Goal: Check status: Check status

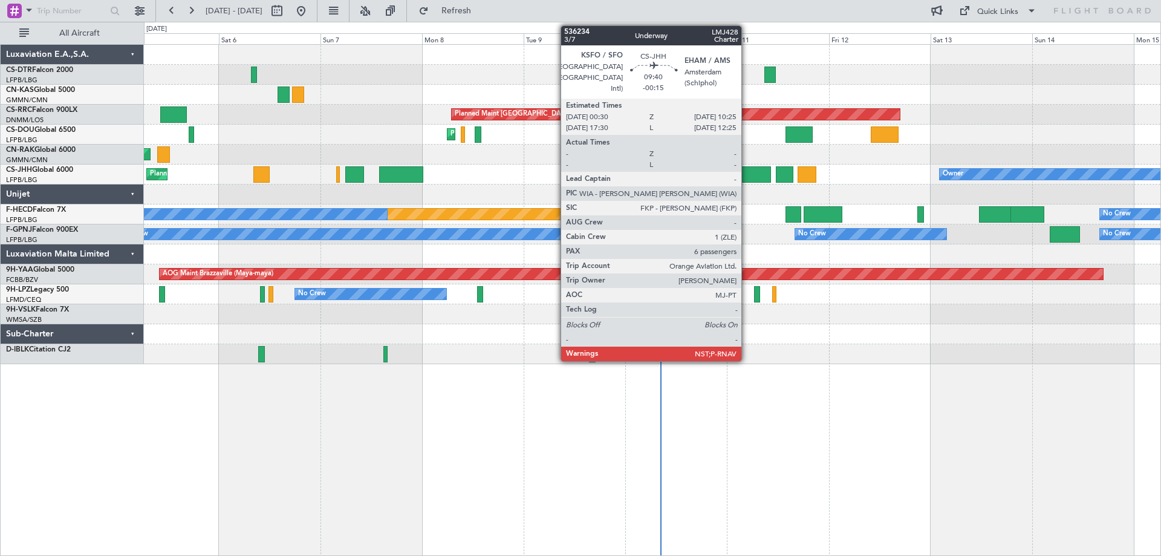
click at [747, 173] on div at bounding box center [749, 174] width 42 height 16
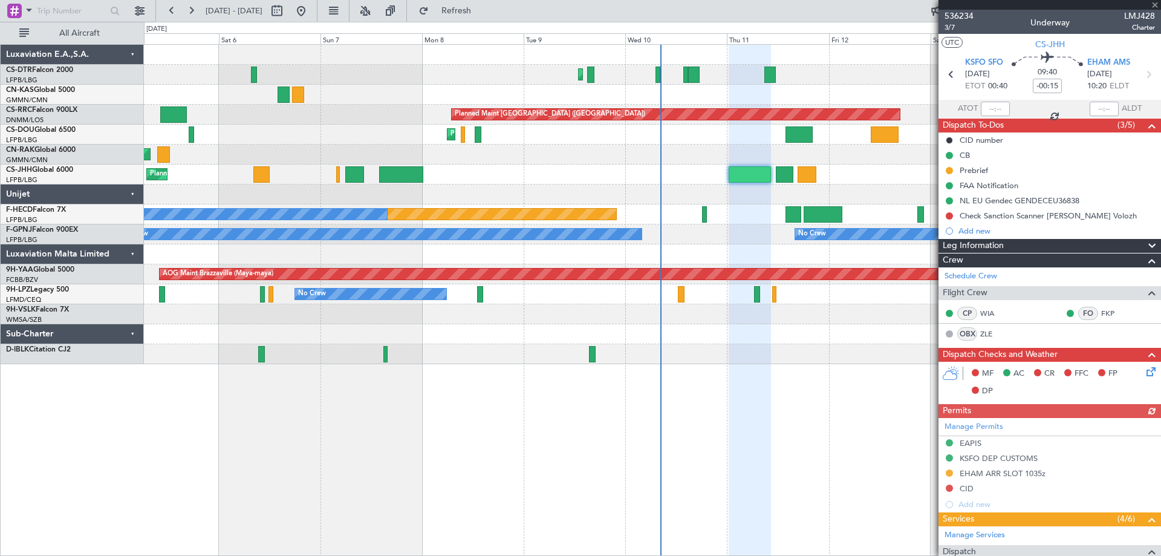
scroll to position [302, 0]
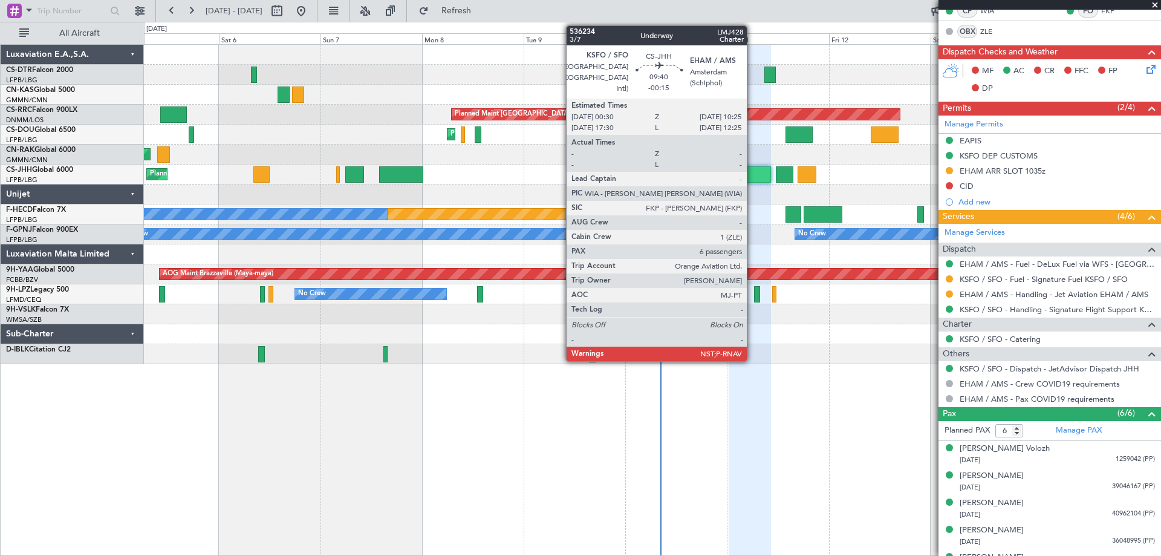
click at [753, 175] on div at bounding box center [749, 174] width 42 height 16
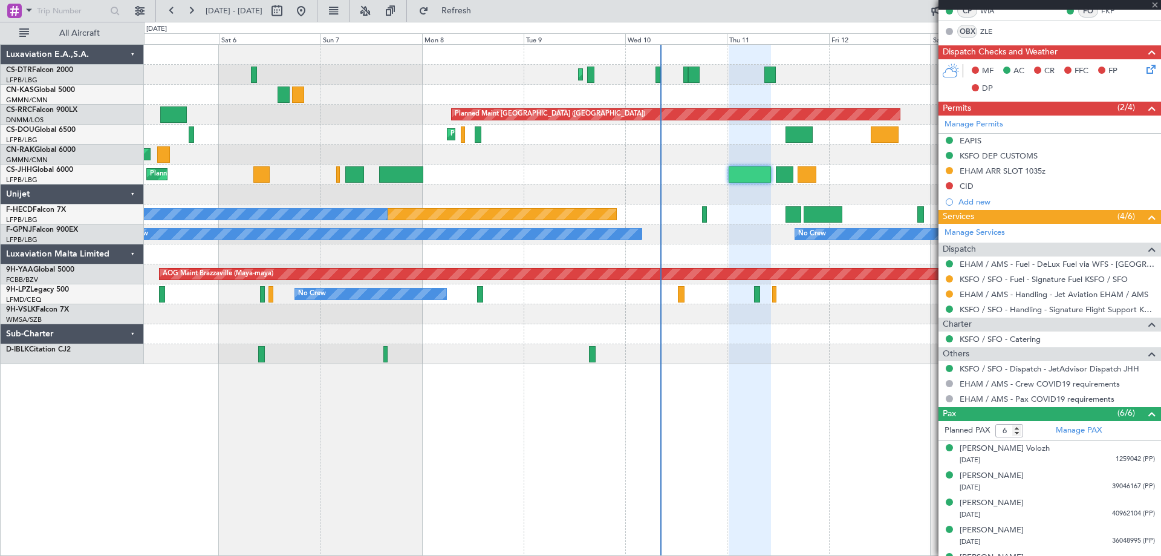
scroll to position [0, 0]
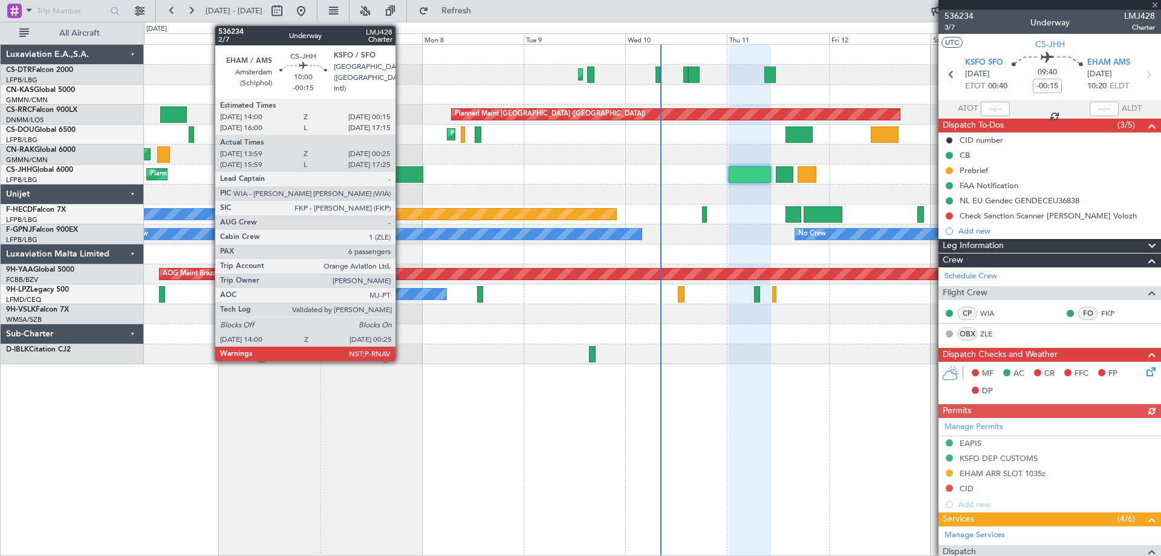
click at [401, 178] on div at bounding box center [401, 174] width 44 height 16
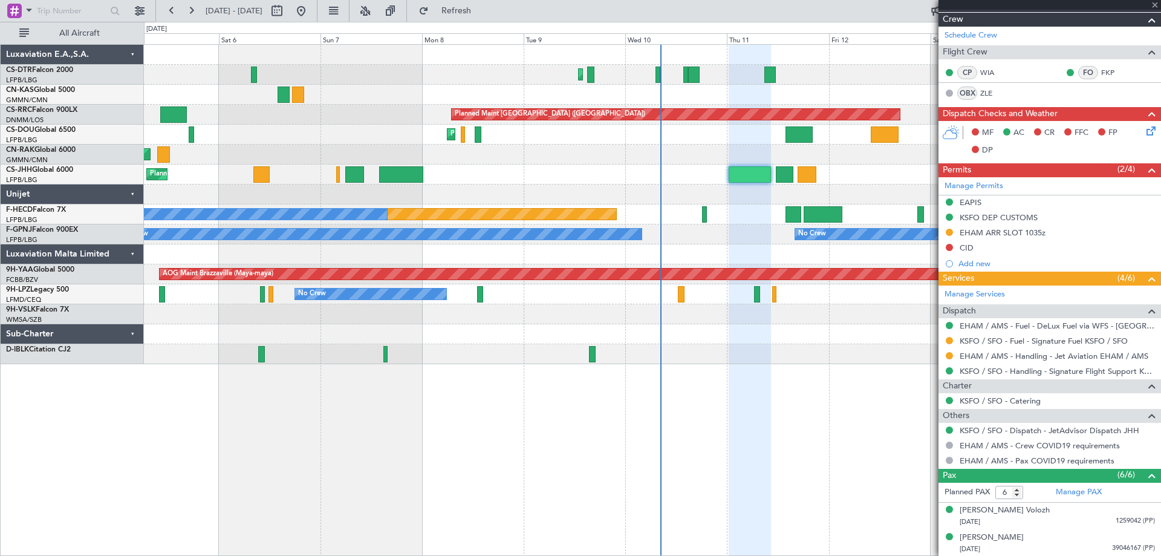
scroll to position [242, 0]
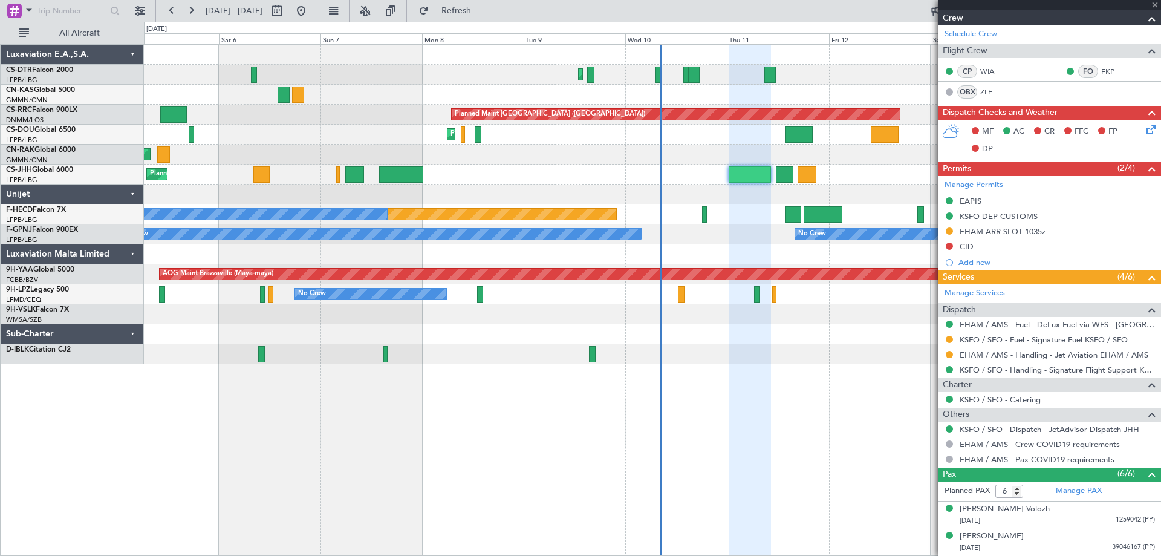
type input "14:09"
type input "00:20"
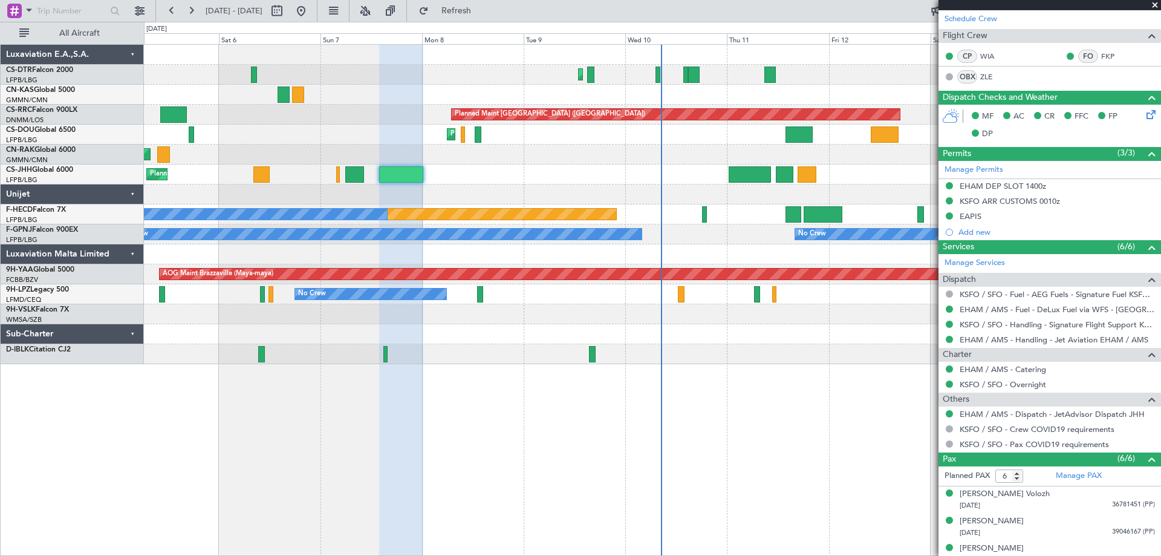
click at [1154, 4] on span at bounding box center [1155, 5] width 12 height 11
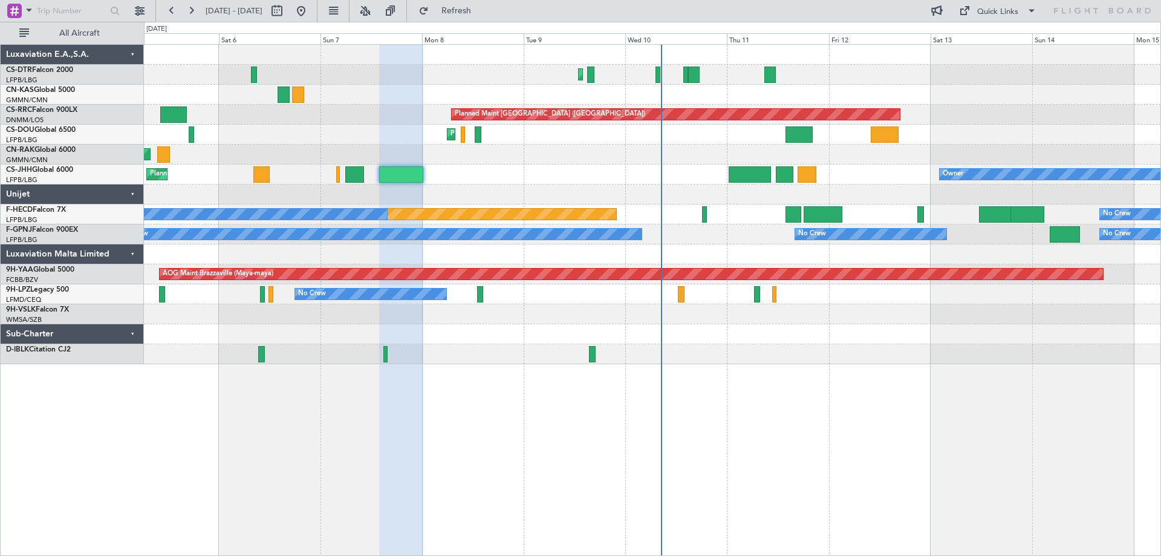
type input "0"
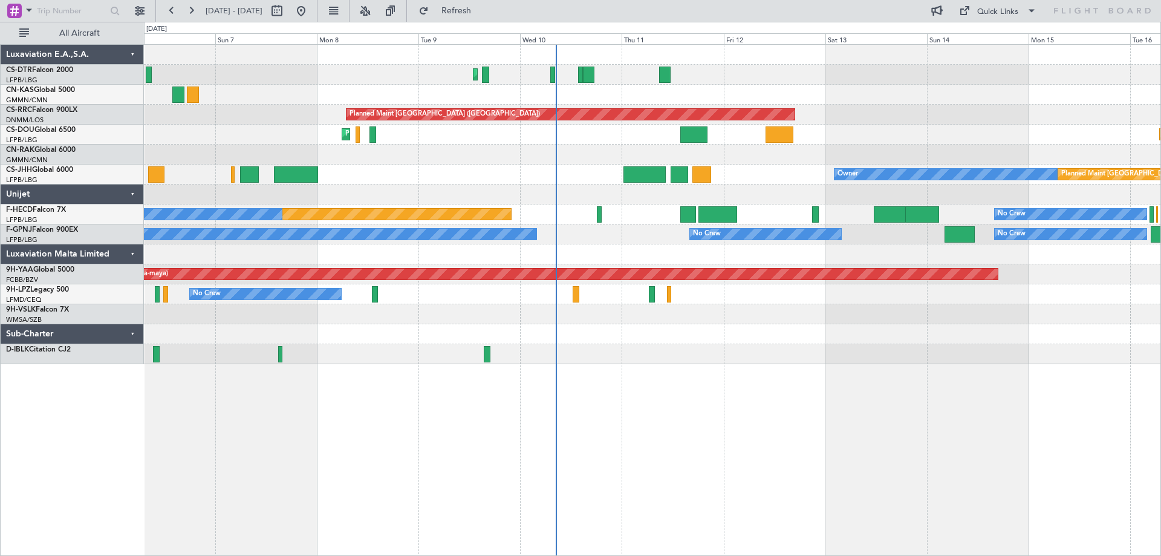
click at [807, 287] on div "Planned Maint Mugla (Dalaman) Planned Maint Paris (Le Bourget) Planned Maint Pa…" at bounding box center [652, 204] width 1016 height 319
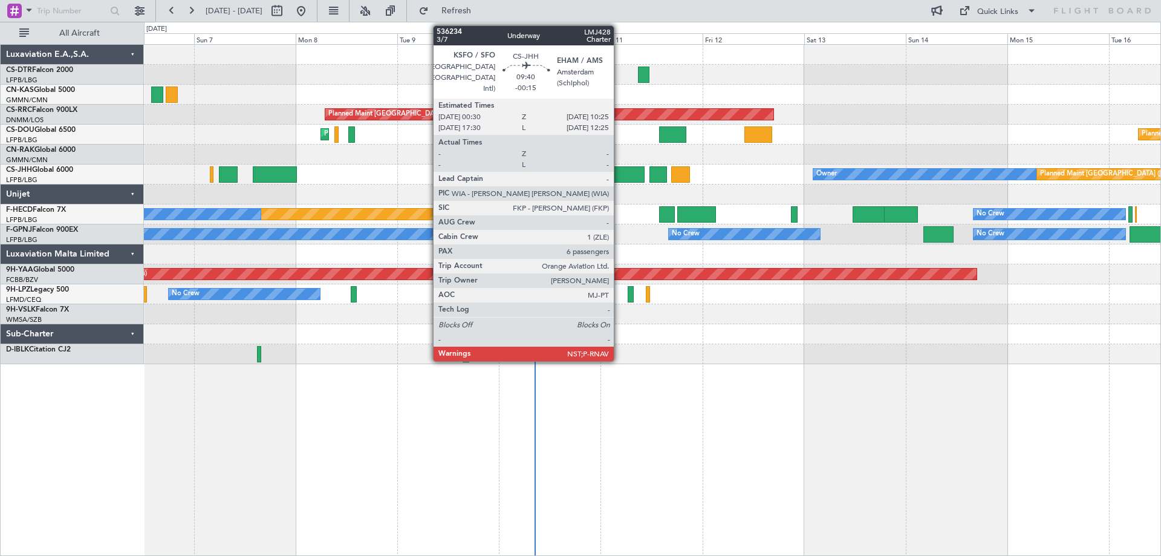
click at [619, 173] on div at bounding box center [623, 174] width 42 height 16
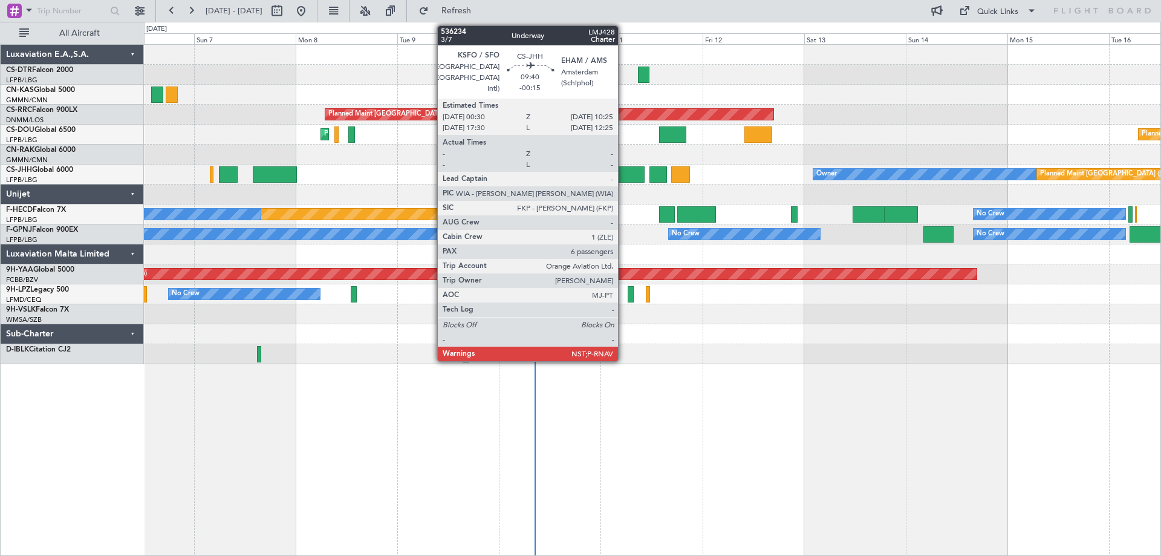
click at [623, 177] on div at bounding box center [623, 174] width 42 height 16
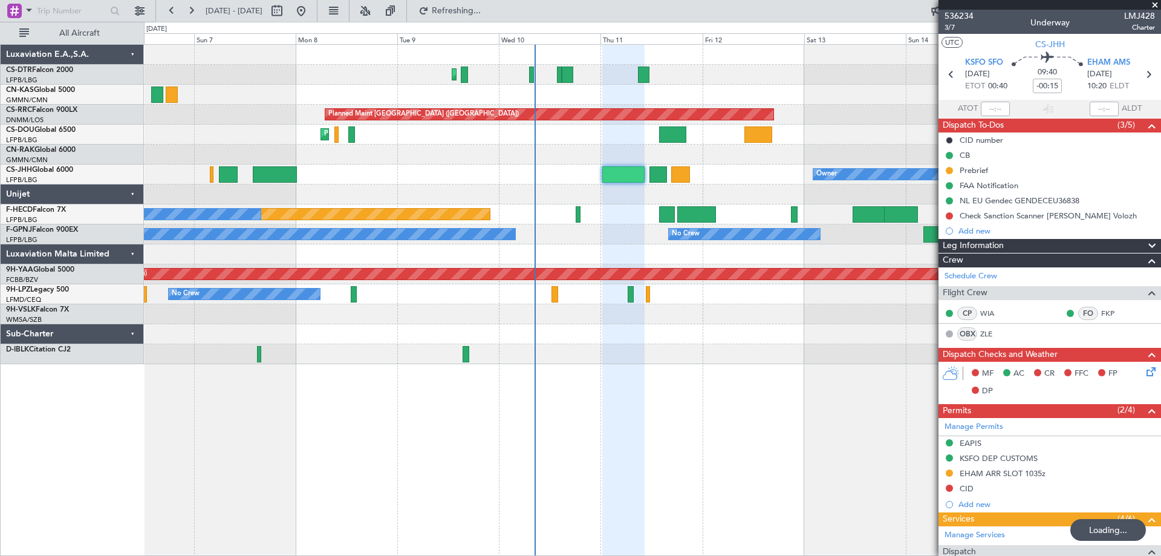
click at [1155, 3] on span at bounding box center [1155, 5] width 12 height 11
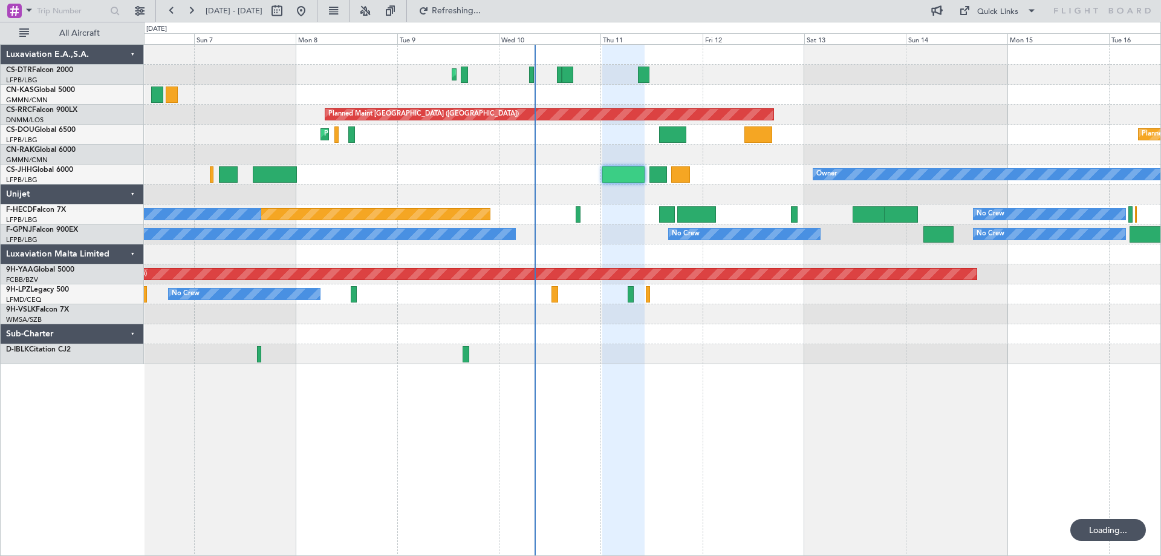
type input "0"
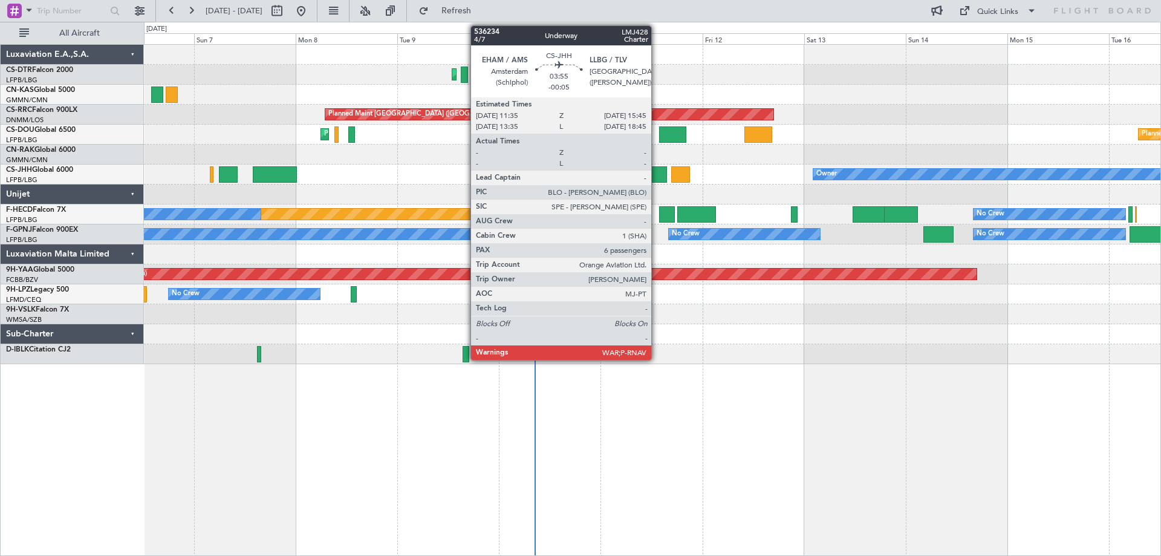
click at [656, 177] on div at bounding box center [658, 174] width 18 height 16
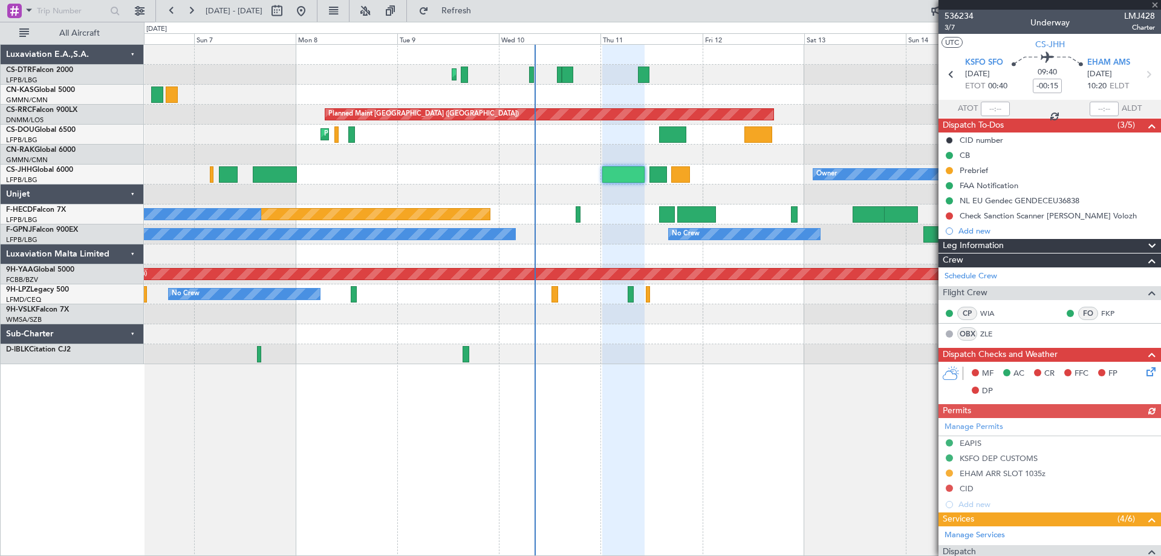
type input "-00:05"
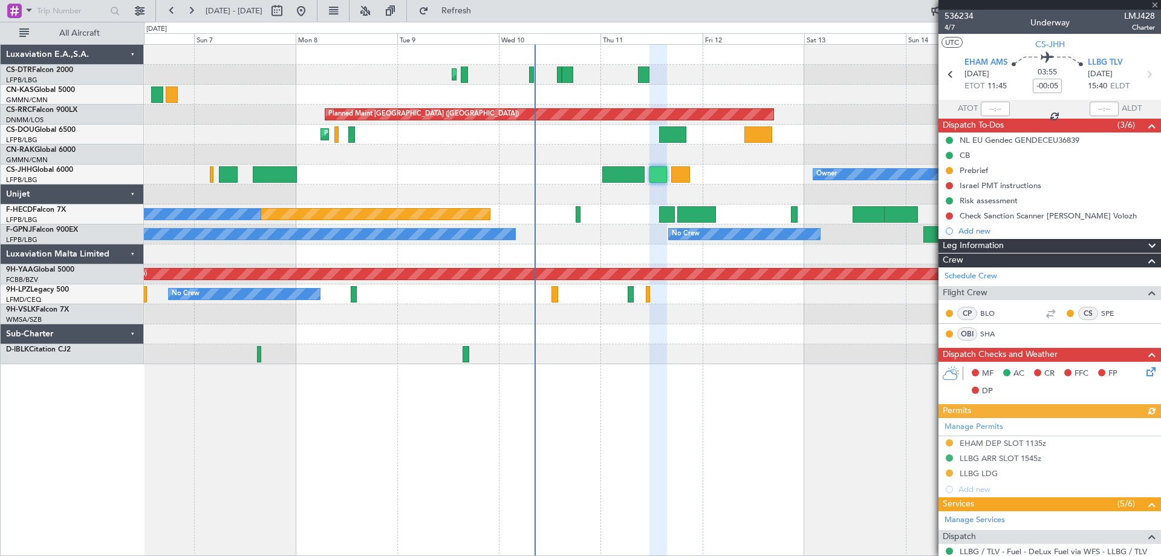
click at [1158, 5] on div at bounding box center [1049, 5] width 222 height 10
click at [1153, 5] on span at bounding box center [1155, 5] width 12 height 11
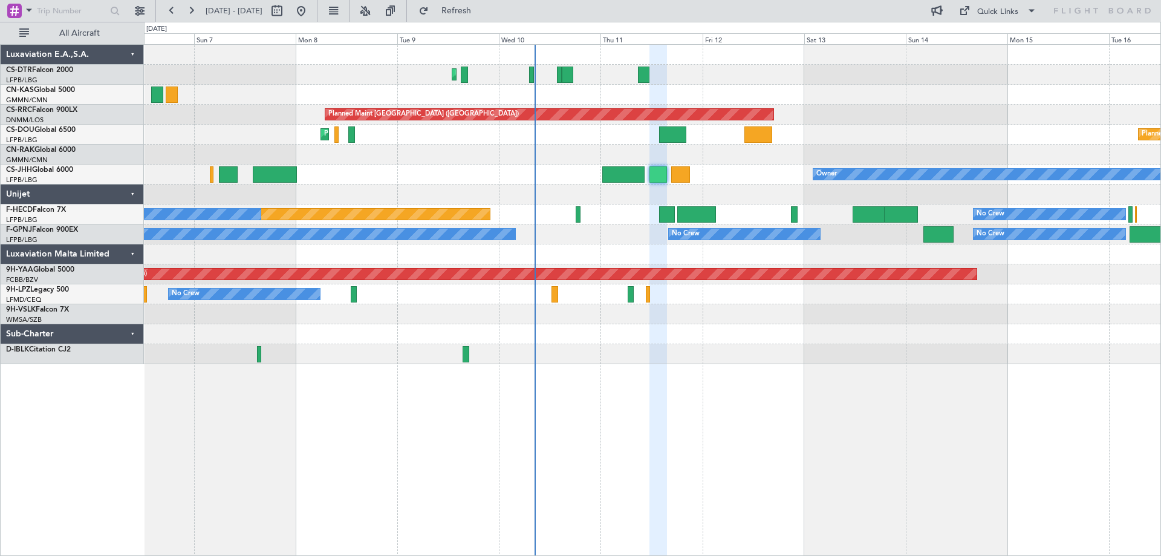
type input "0"
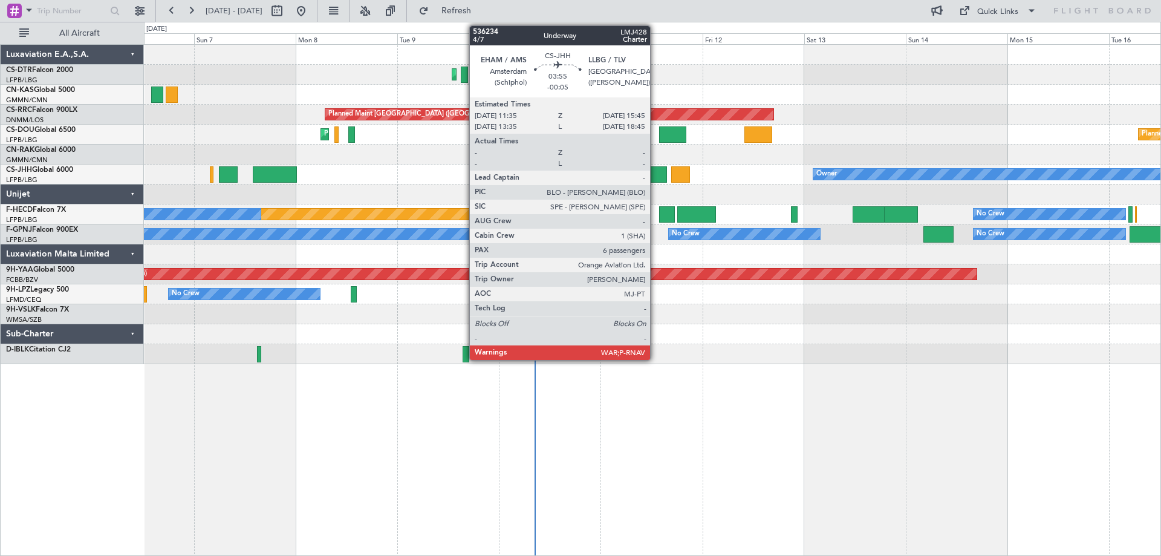
click at [656, 175] on div at bounding box center [658, 174] width 18 height 16
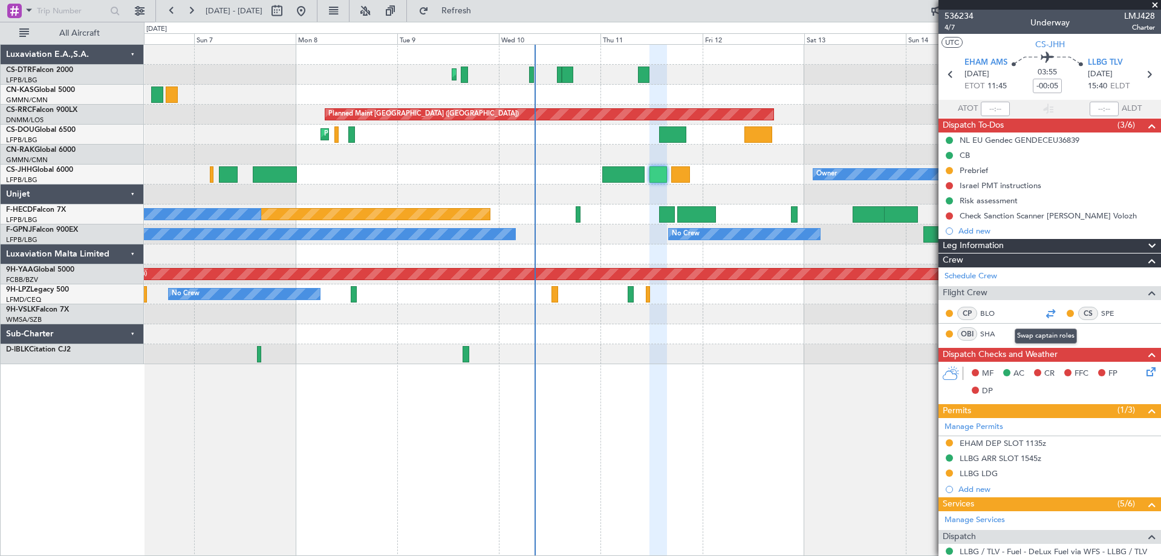
click at [1045, 315] on div at bounding box center [1050, 313] width 15 height 15
click at [1155, 4] on span at bounding box center [1155, 5] width 12 height 11
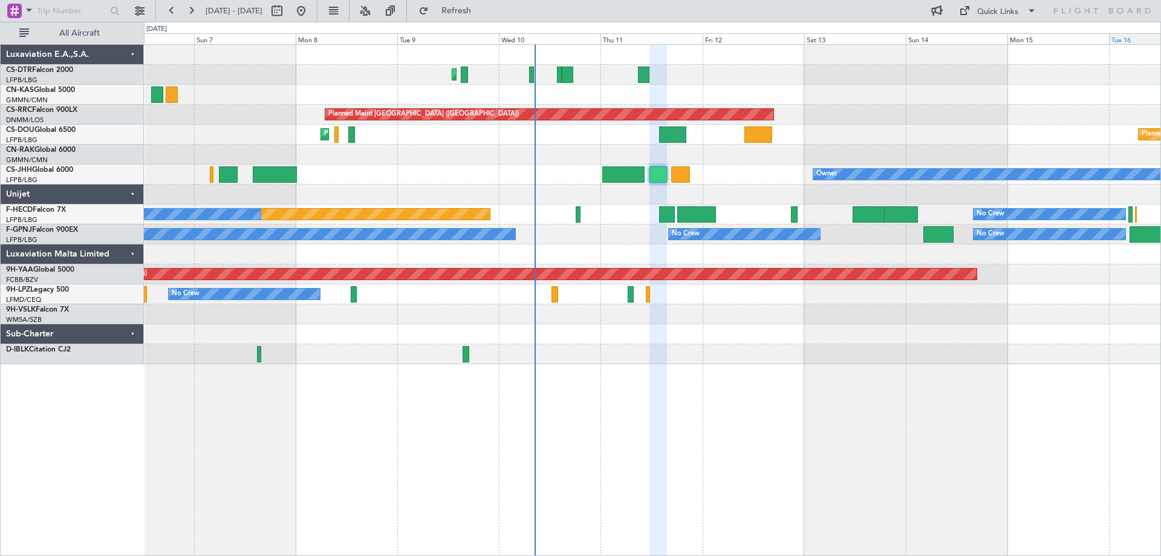
type input "0"
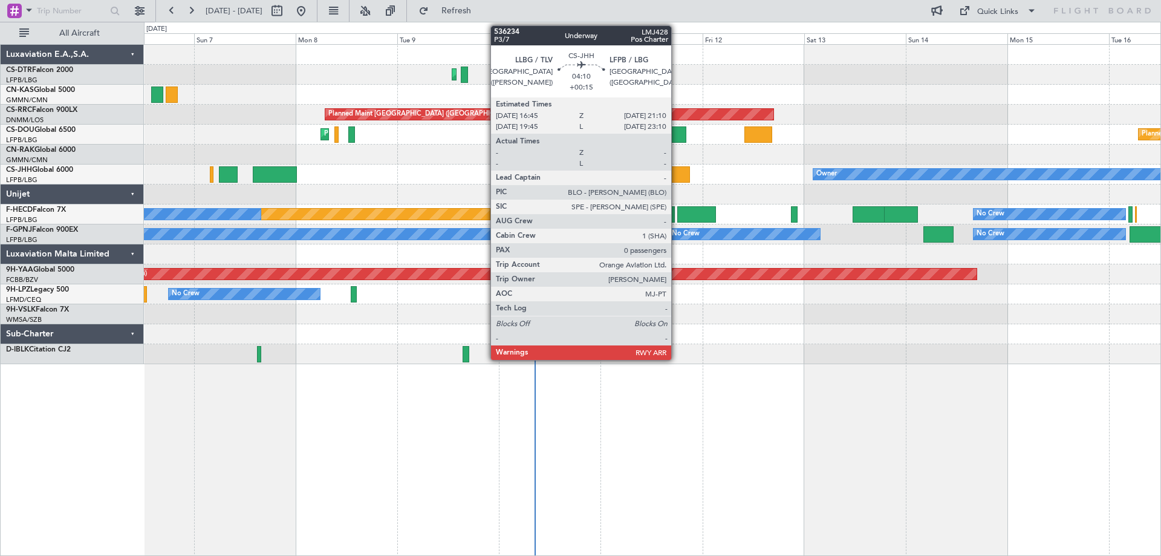
click at [676, 175] on div at bounding box center [680, 174] width 19 height 16
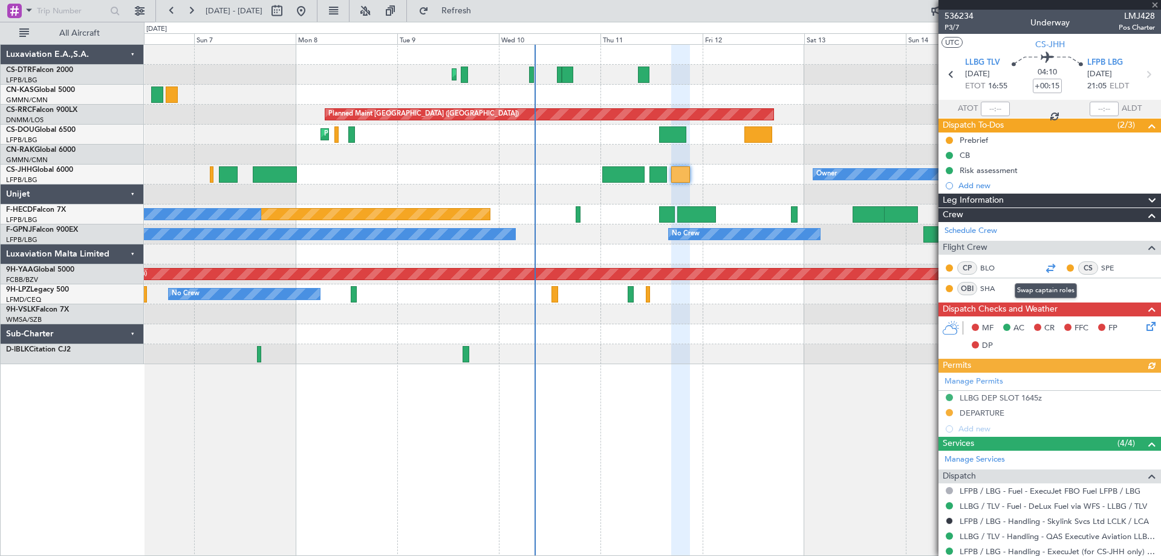
click at [1046, 269] on div at bounding box center [1050, 268] width 15 height 15
click at [1157, 2] on span at bounding box center [1155, 5] width 12 height 11
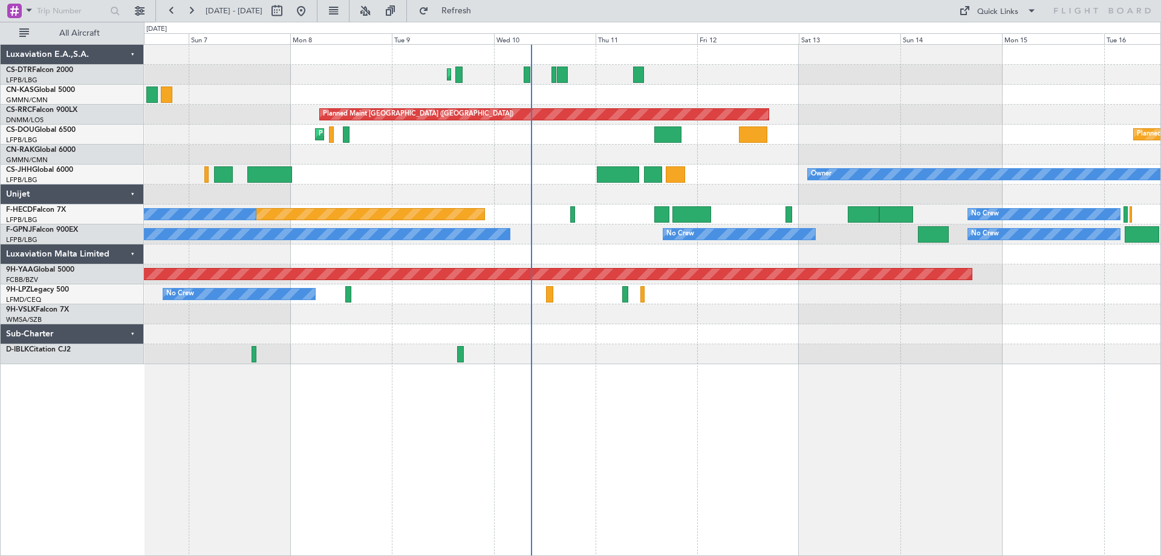
click at [547, 196] on div at bounding box center [652, 194] width 1016 height 20
